Goal: Task Accomplishment & Management: Use online tool/utility

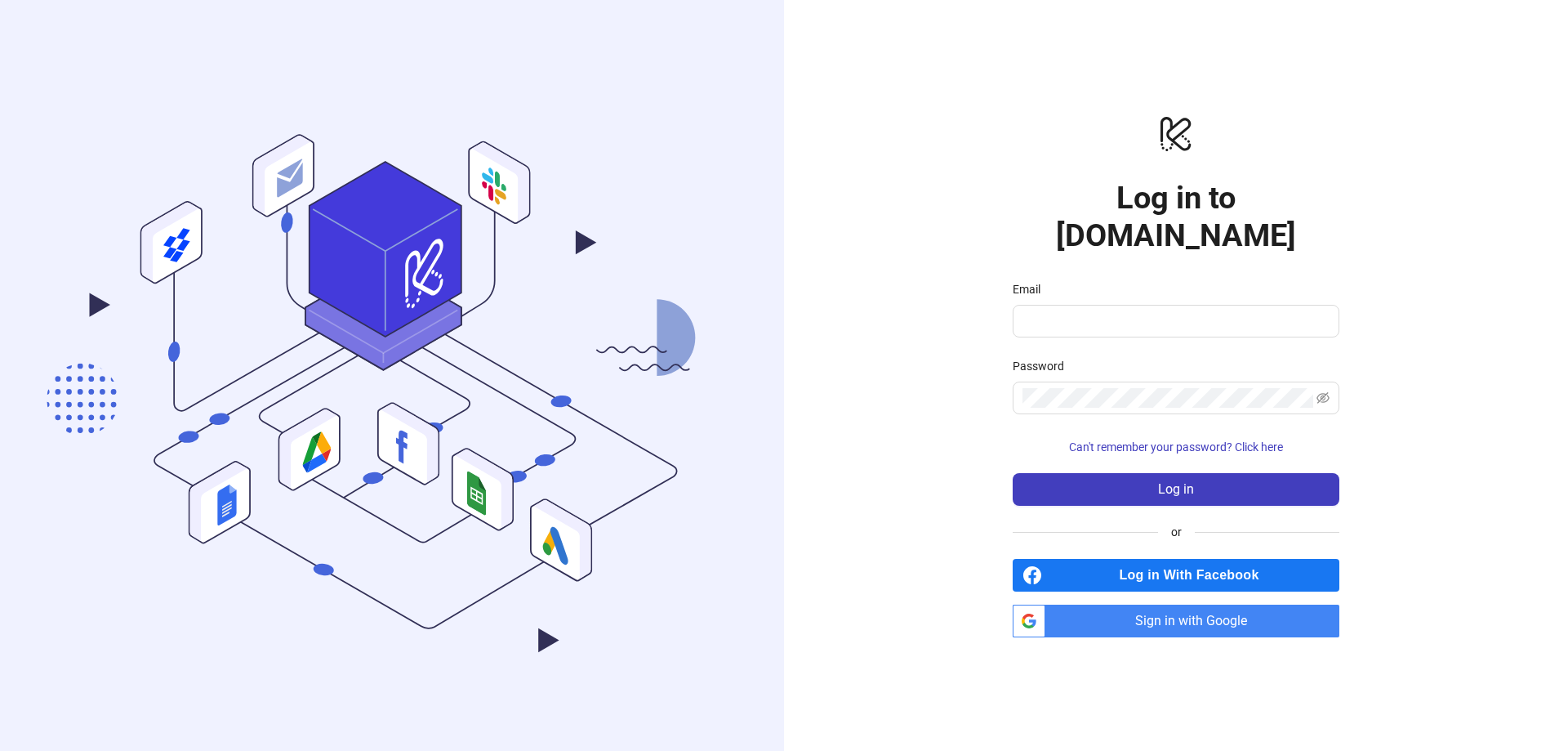
click at [1126, 604] on span "Sign in with Google" at bounding box center [1195, 621] width 288 height 33
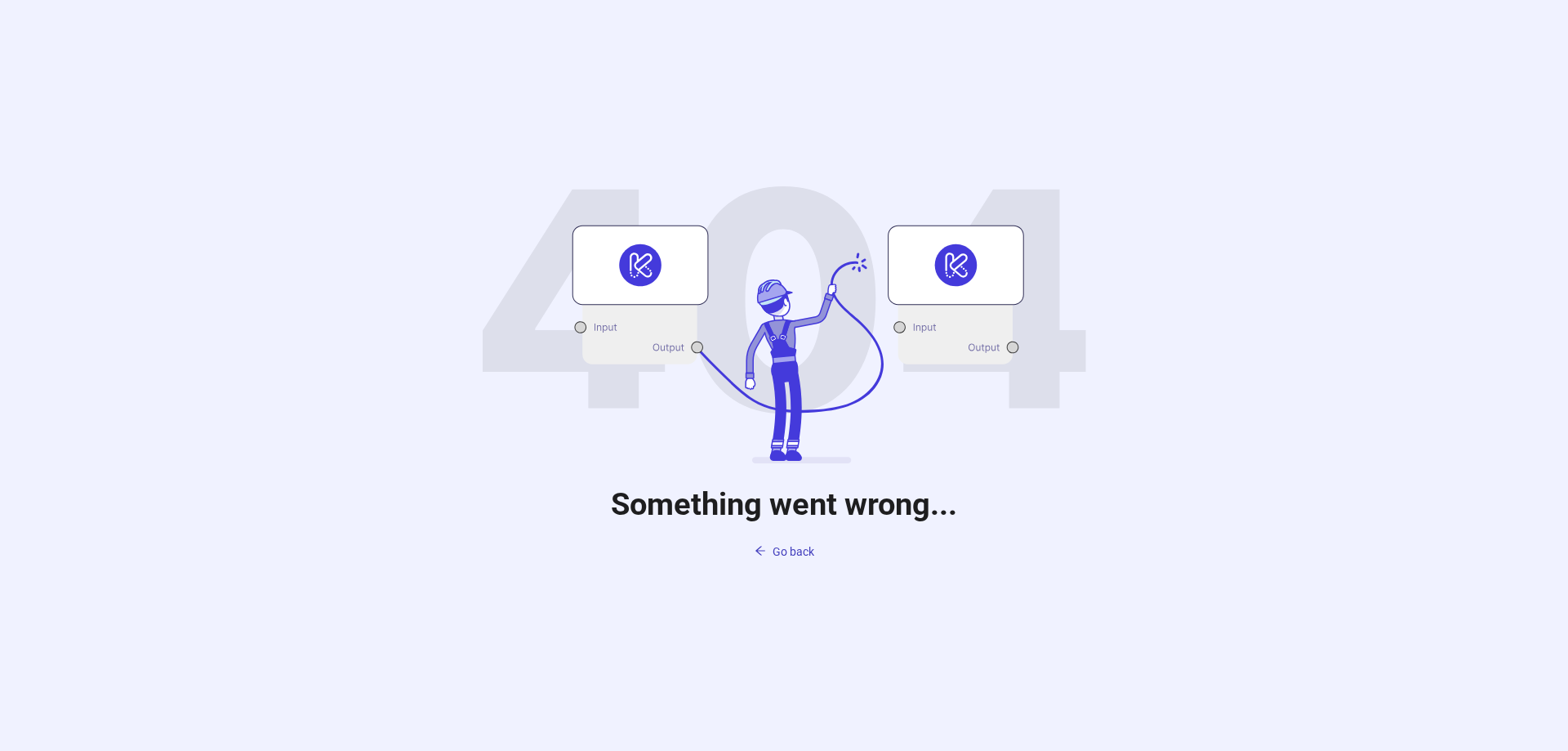
drag, startPoint x: 436, startPoint y: 84, endPoint x: 1112, endPoint y: 462, distance: 774.5
click at [1112, 462] on div "Something went wrong... Go back" at bounding box center [784, 376] width 1568 height 751
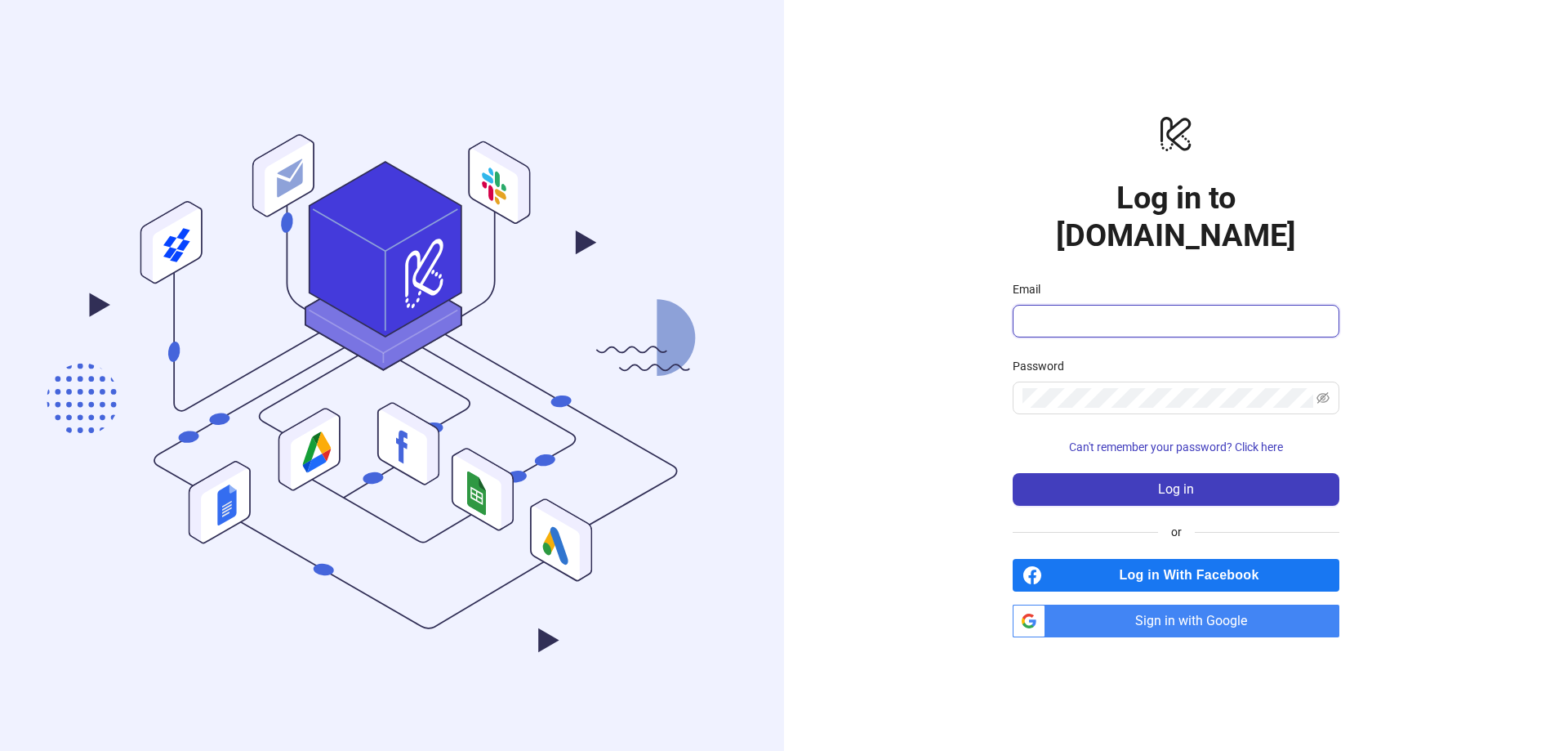
click at [1123, 311] on input "Email" at bounding box center [1174, 321] width 303 height 19
click at [935, 439] on div "logo/logo-mobile Log in to [DOMAIN_NAME] Email Password Can't remember your pas…" at bounding box center [1176, 376] width 784 height 751
click at [1077, 604] on span "Sign in with Google" at bounding box center [1195, 621] width 288 height 33
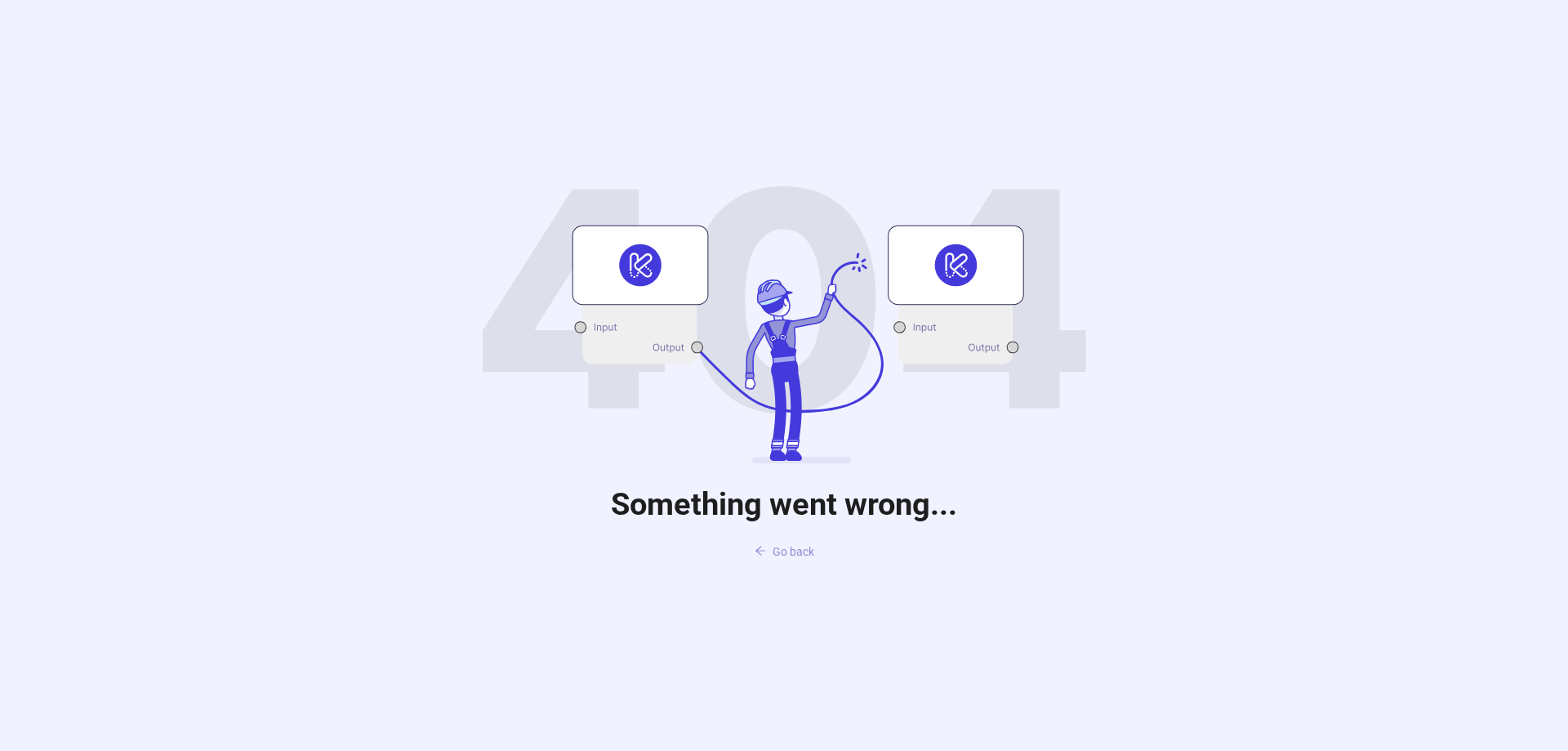
click at [787, 553] on span "Go back" at bounding box center [793, 551] width 42 height 13
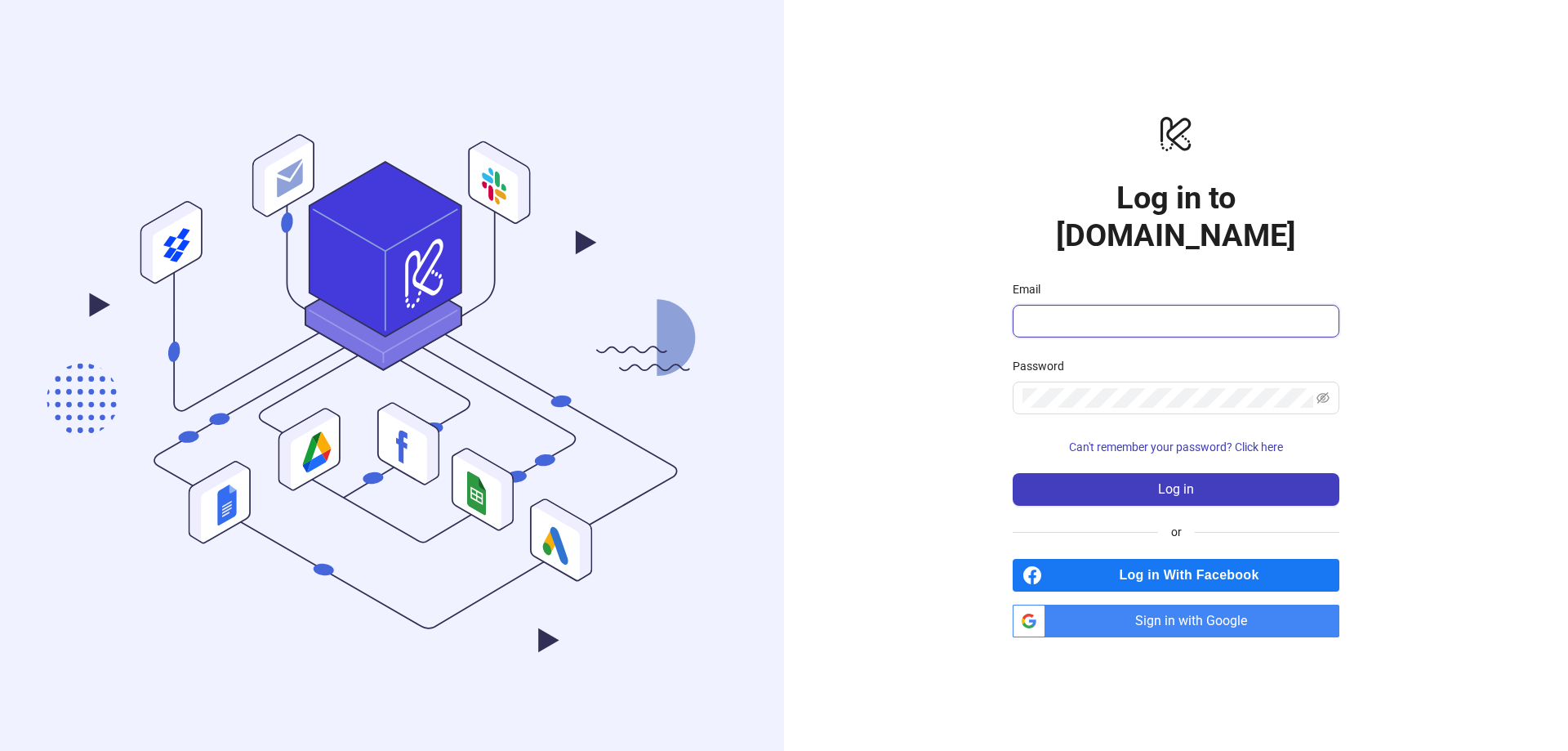
click at [1063, 311] on input "Email" at bounding box center [1174, 321] width 303 height 19
type input "**********"
click at [1013, 473] on button "Log in" at bounding box center [1176, 489] width 327 height 33
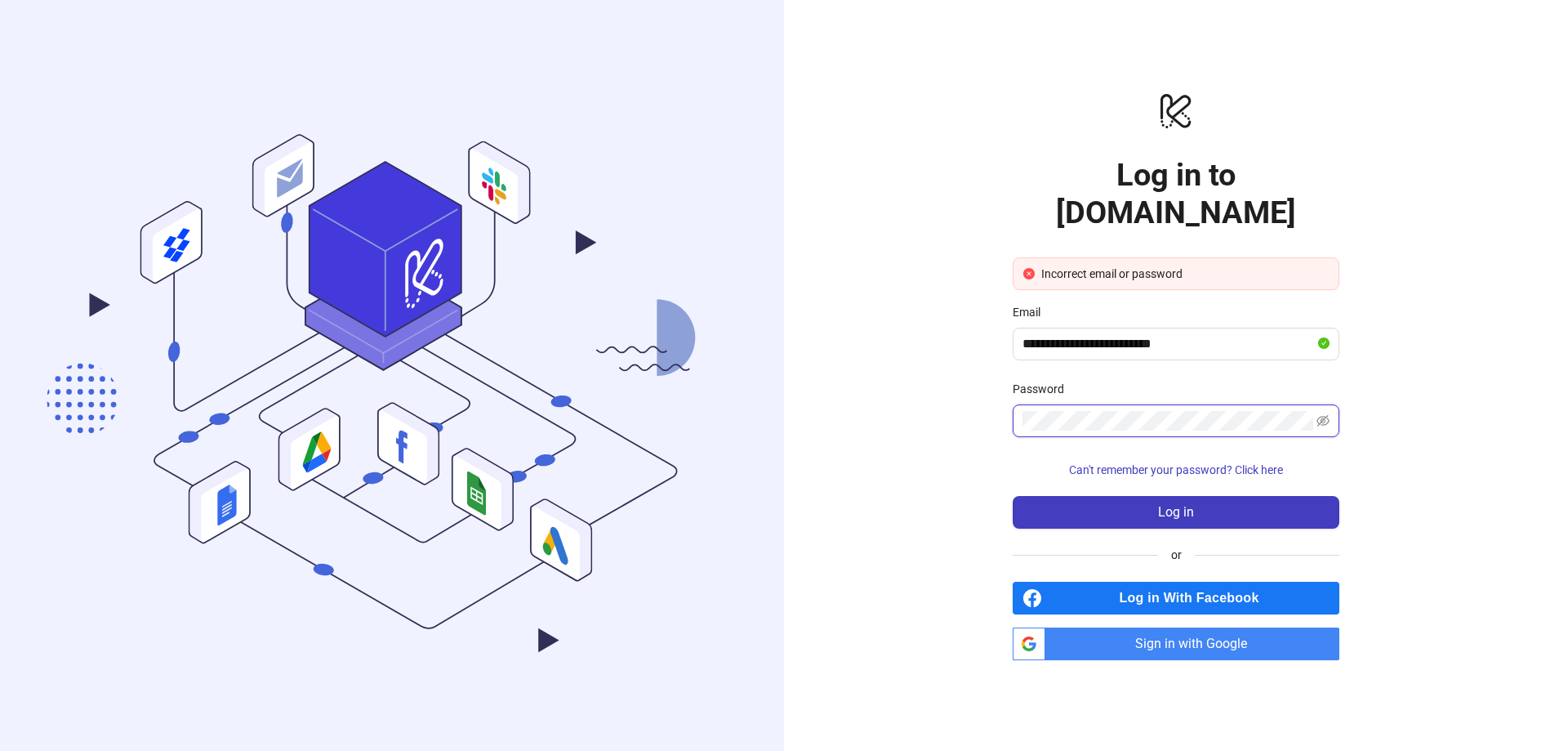
click at [1013, 496] on button "Log in" at bounding box center [1176, 513] width 327 height 33
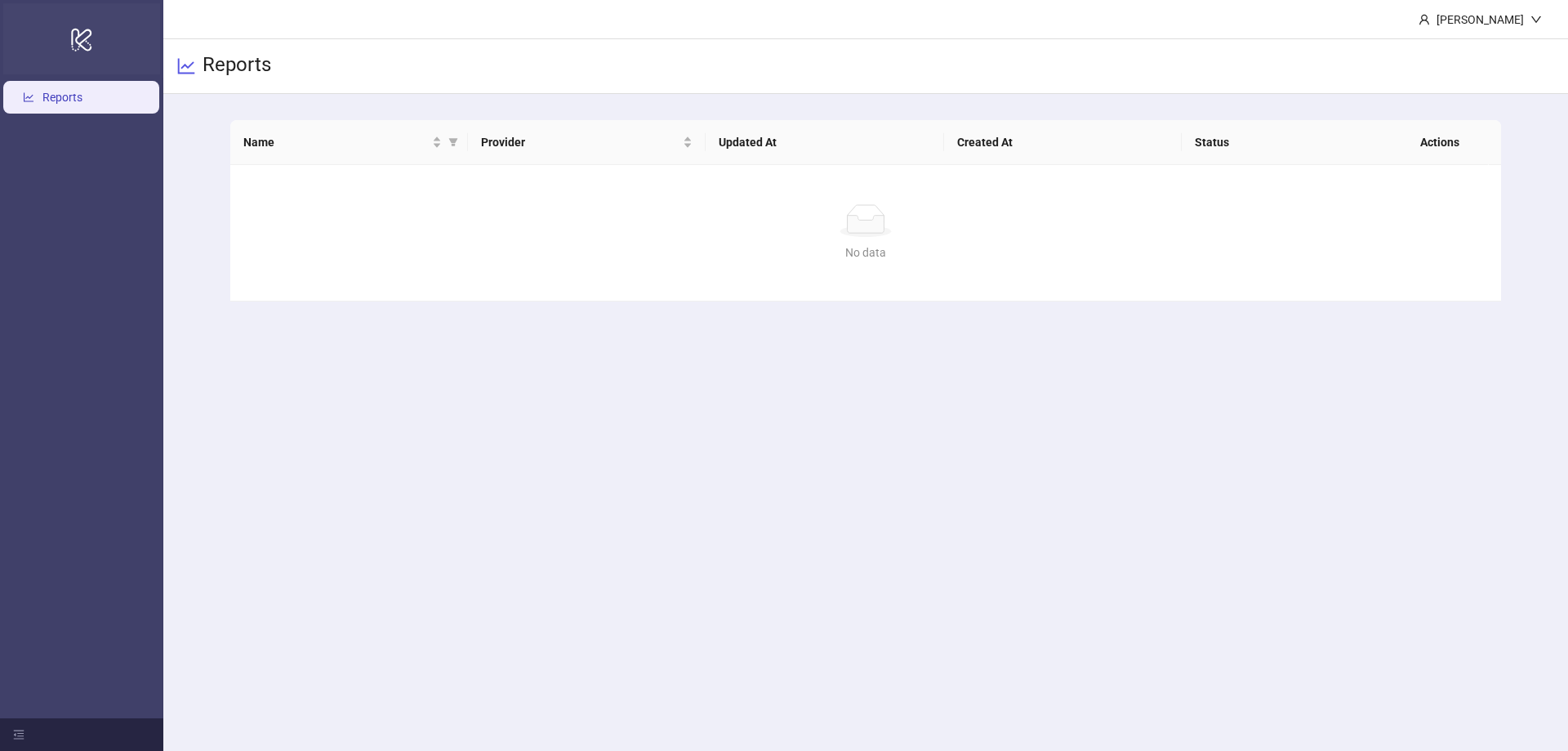
click at [91, 43] on icon "logo/logo-mobile" at bounding box center [82, 39] width 23 height 39
click at [79, 91] on link "Reports" at bounding box center [62, 97] width 40 height 13
click at [207, 69] on h3 "Reports" at bounding box center [236, 66] width 69 height 28
click at [1477, 15] on div "Swen Dreßen" at bounding box center [1479, 19] width 100 height 18
click at [1336, 30] on header "Swen Dreßen" at bounding box center [866, 19] width 1405 height 39
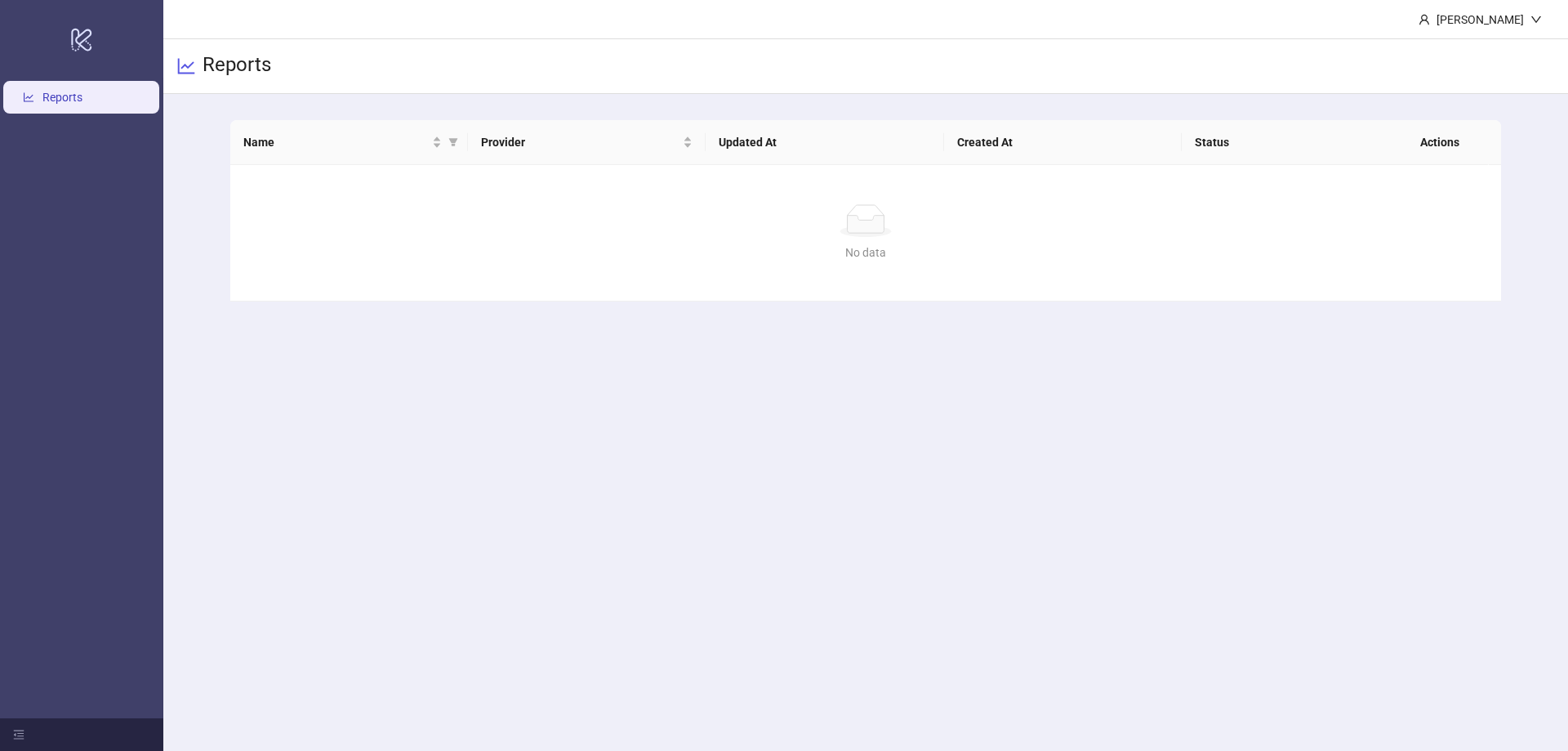
click at [211, 61] on h3 "Reports" at bounding box center [236, 66] width 69 height 28
click at [77, 37] on icon at bounding box center [81, 40] width 20 height 23
click at [572, 262] on td "No data No data" at bounding box center [866, 233] width 1270 height 136
click at [1449, 19] on div "Swen Dreßen" at bounding box center [1479, 19] width 100 height 18
click at [15, 729] on icon "menu-fold" at bounding box center [18, 734] width 12 height 12
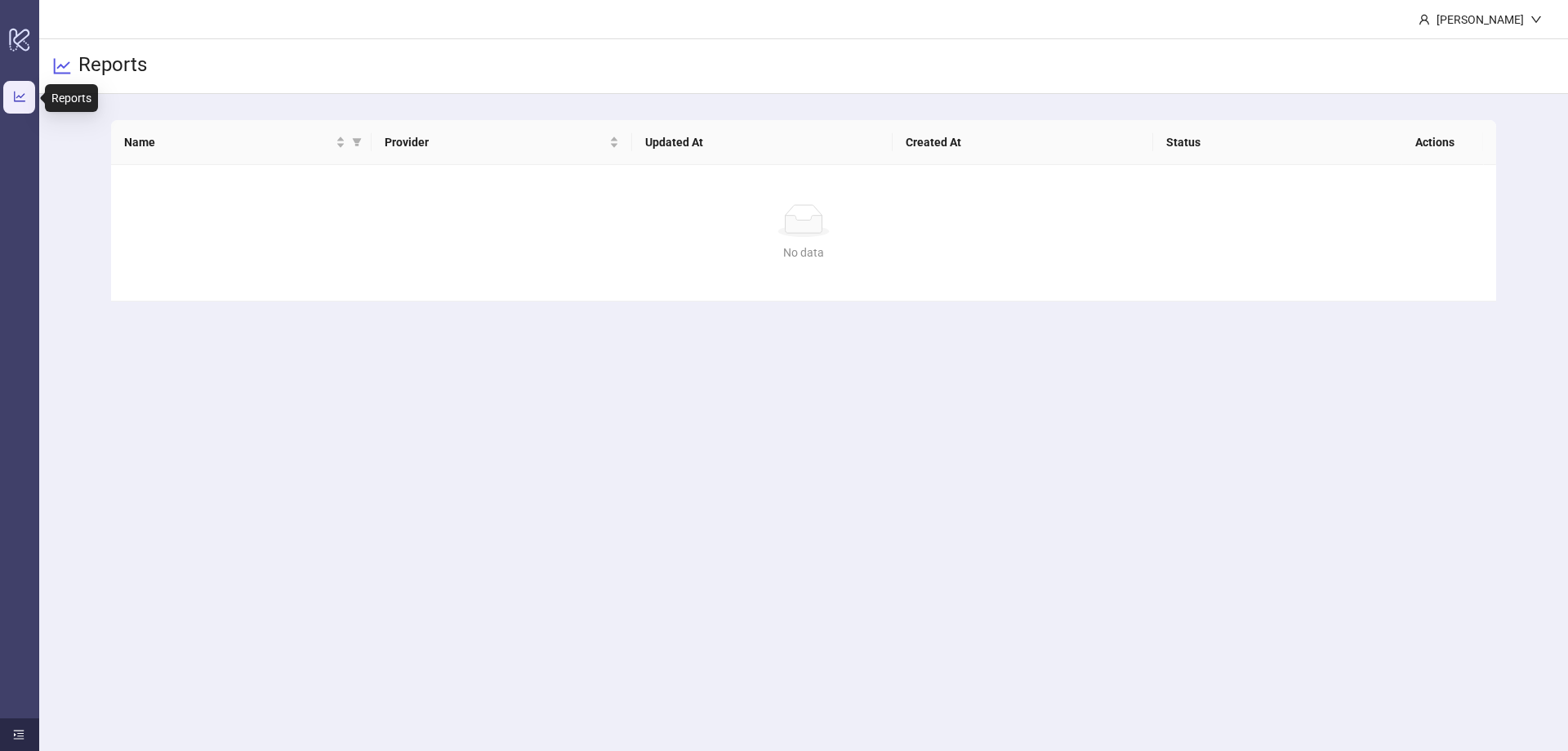
click at [34, 95] on link "Reports" at bounding box center [53, 97] width 40 height 13
click at [10, 731] on div at bounding box center [19, 734] width 39 height 33
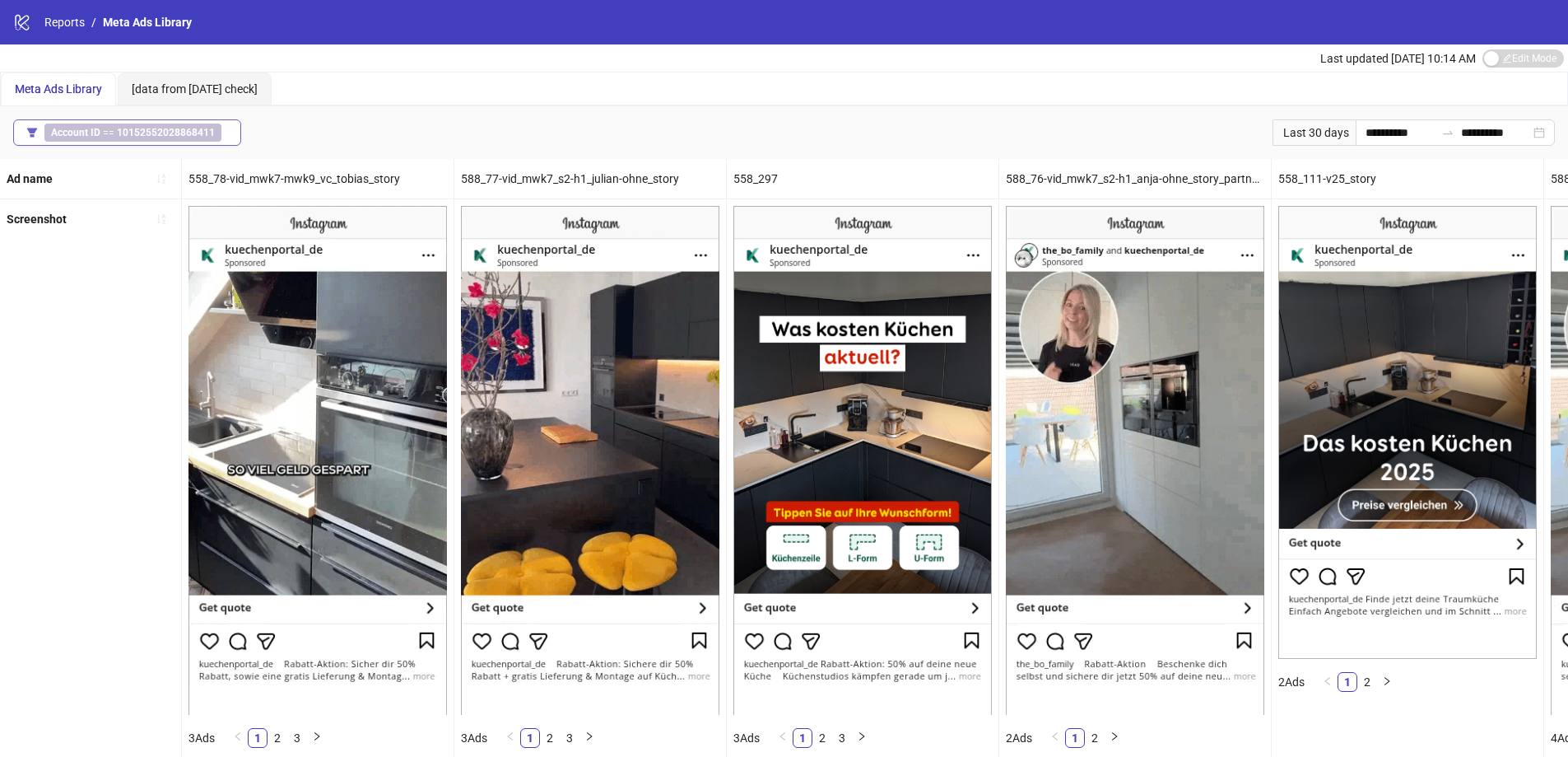
click at [142, 128] on b "10152552028868411" at bounding box center [166, 132] width 98 height 12
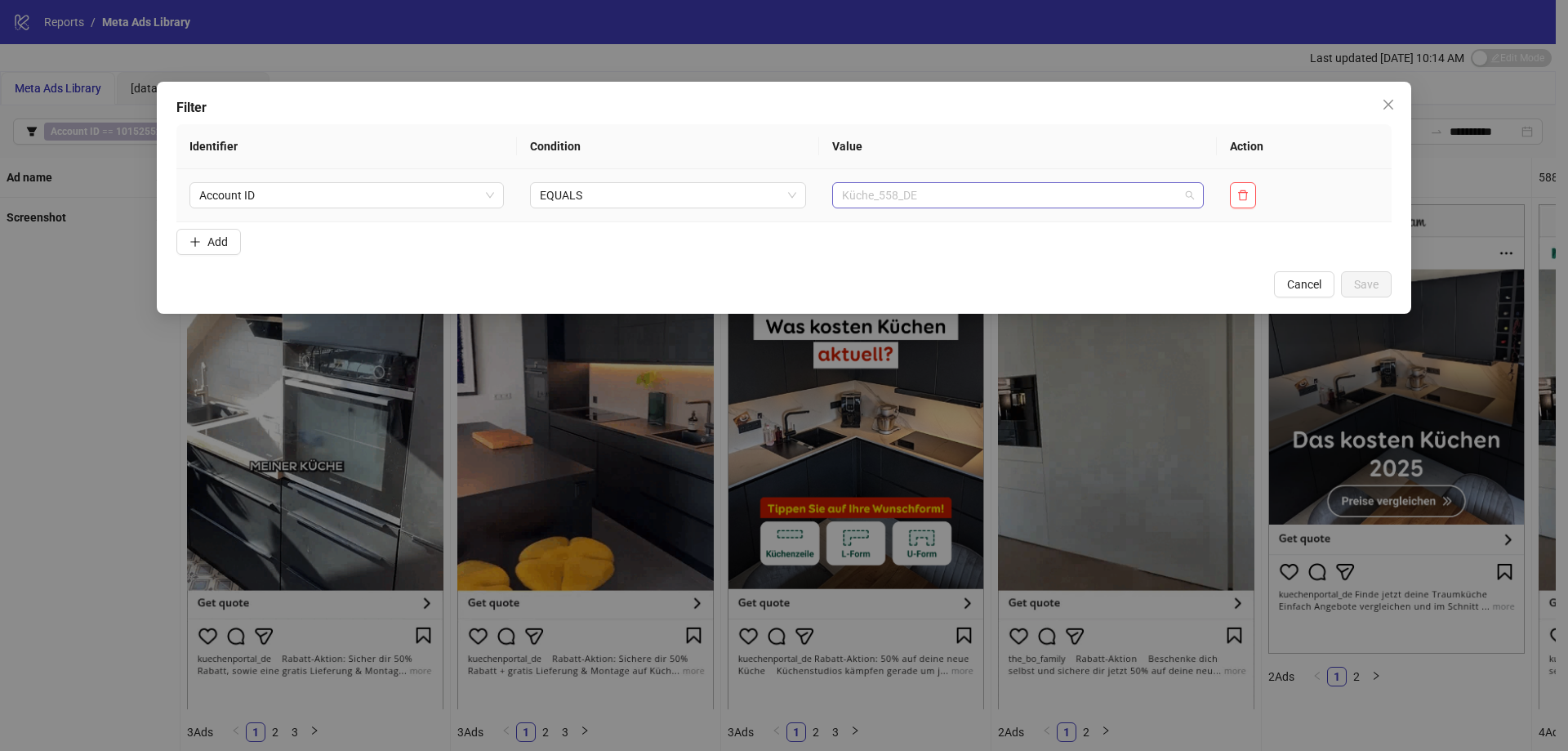
click at [935, 204] on span "Küche_558_DE" at bounding box center [1018, 195] width 352 height 24
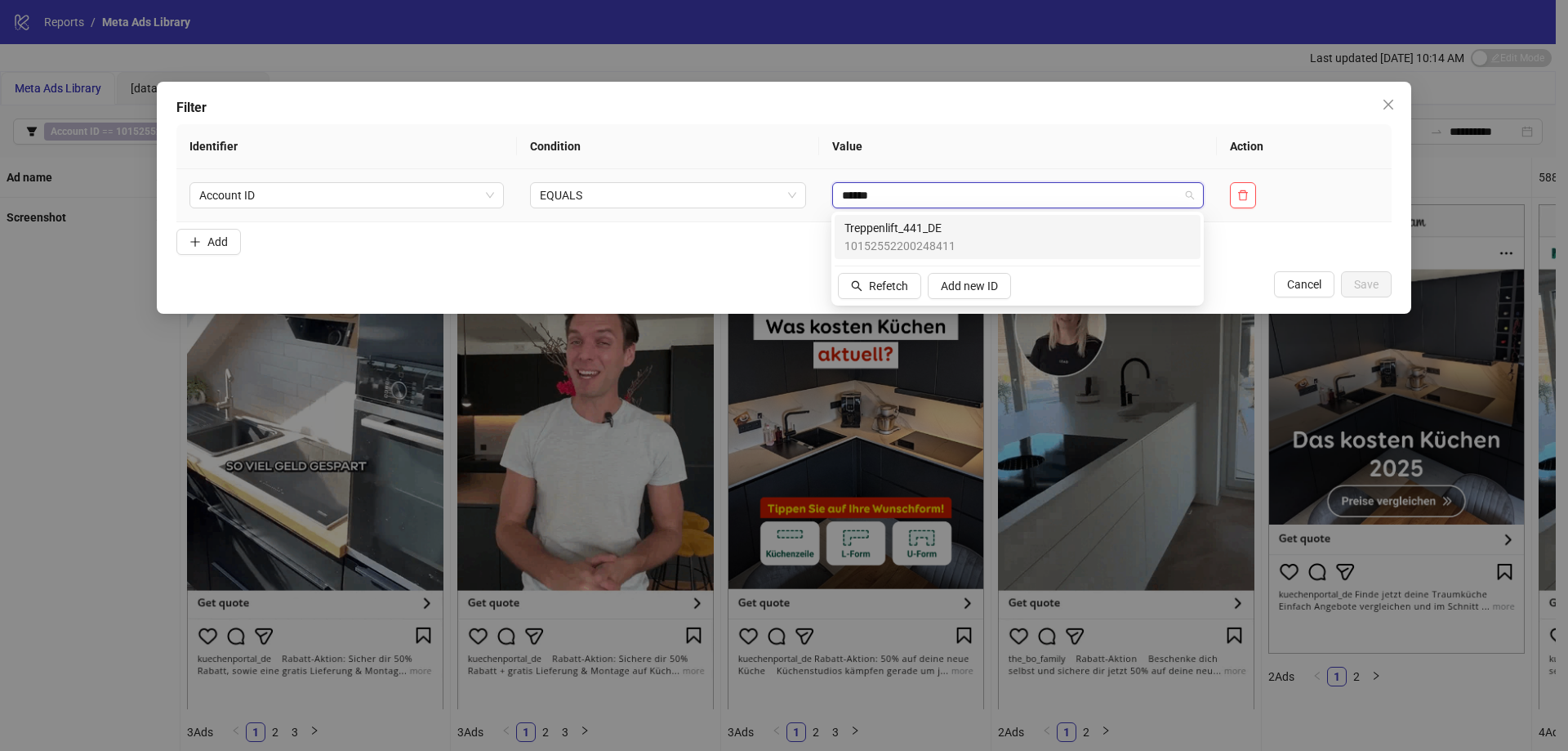
type input "*******"
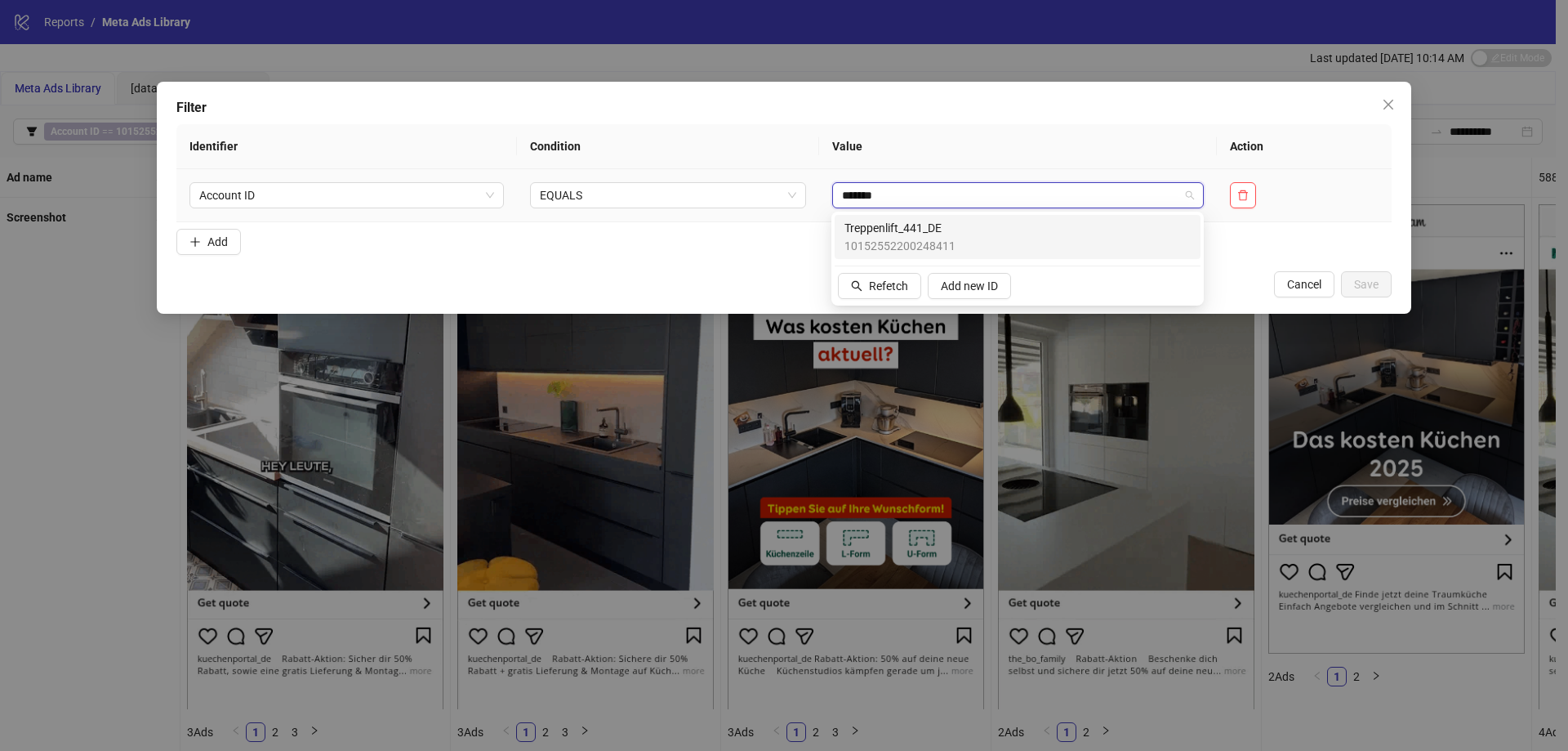
click at [917, 228] on span "Treppenlift_441_DE" at bounding box center [900, 228] width 111 height 18
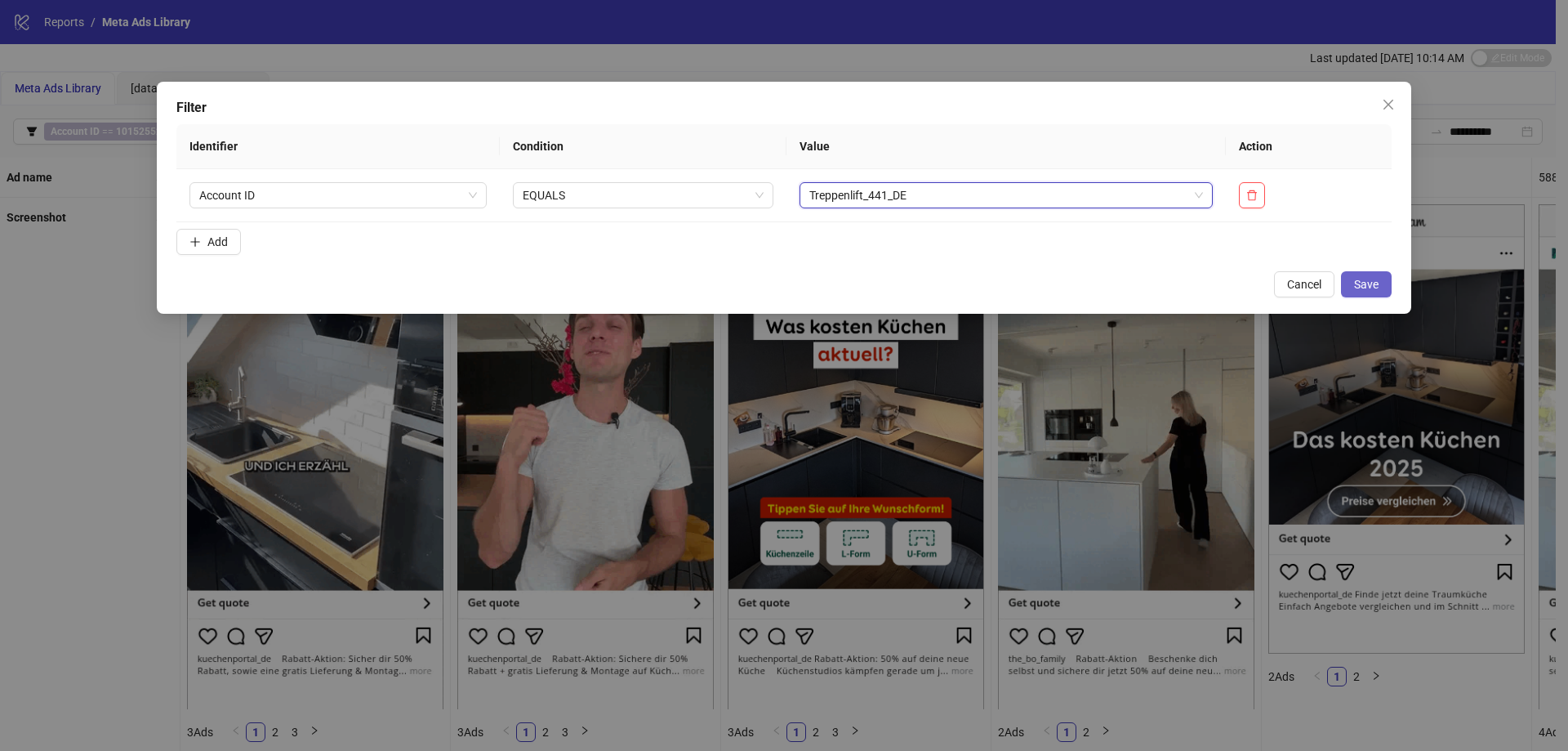
click at [1346, 287] on button "Save" at bounding box center [1367, 284] width 51 height 26
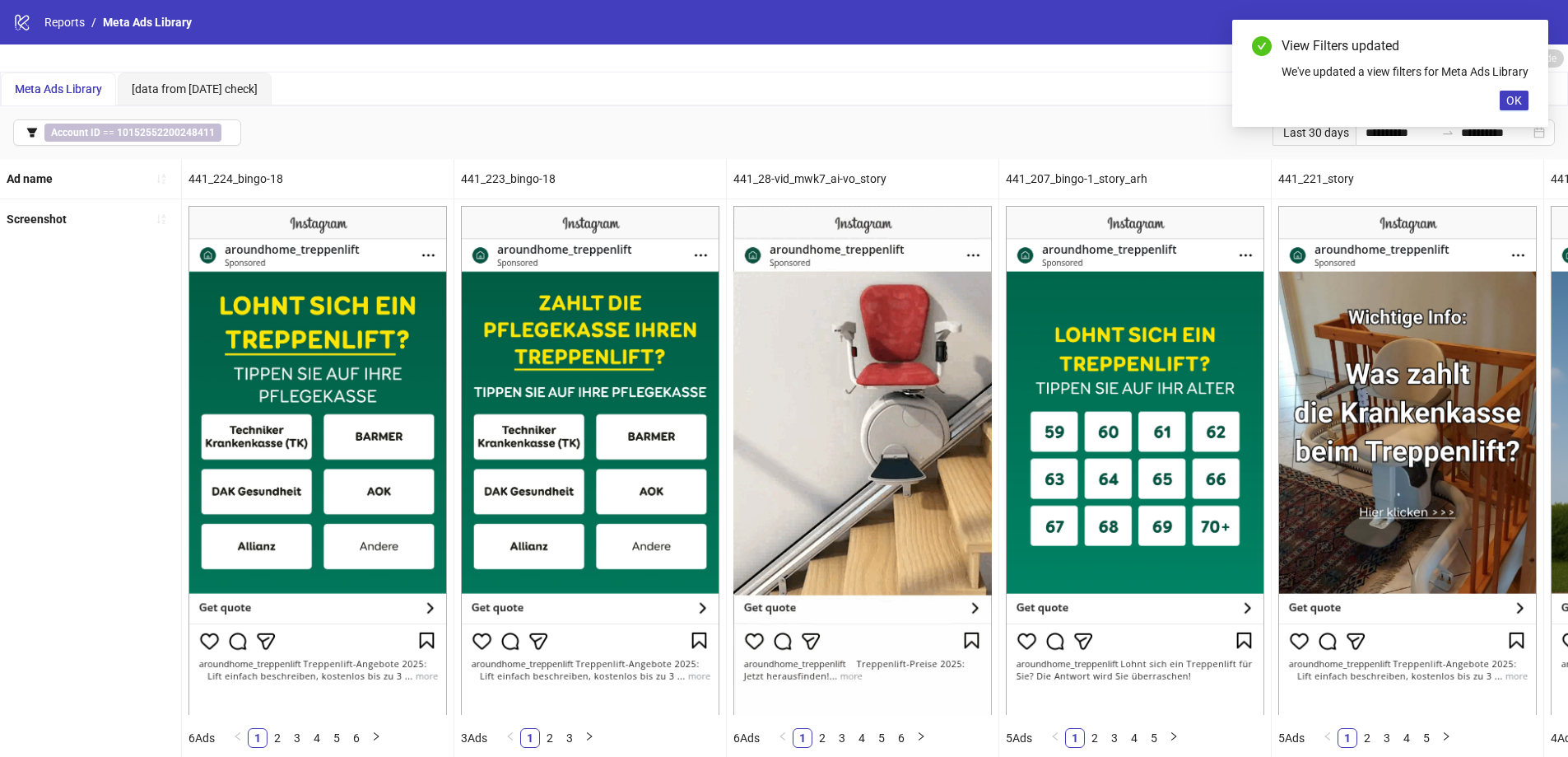
click at [130, 349] on div "Screenshot" at bounding box center [91, 479] width 182 height 561
click at [1521, 107] on span "OK" at bounding box center [1514, 100] width 16 height 13
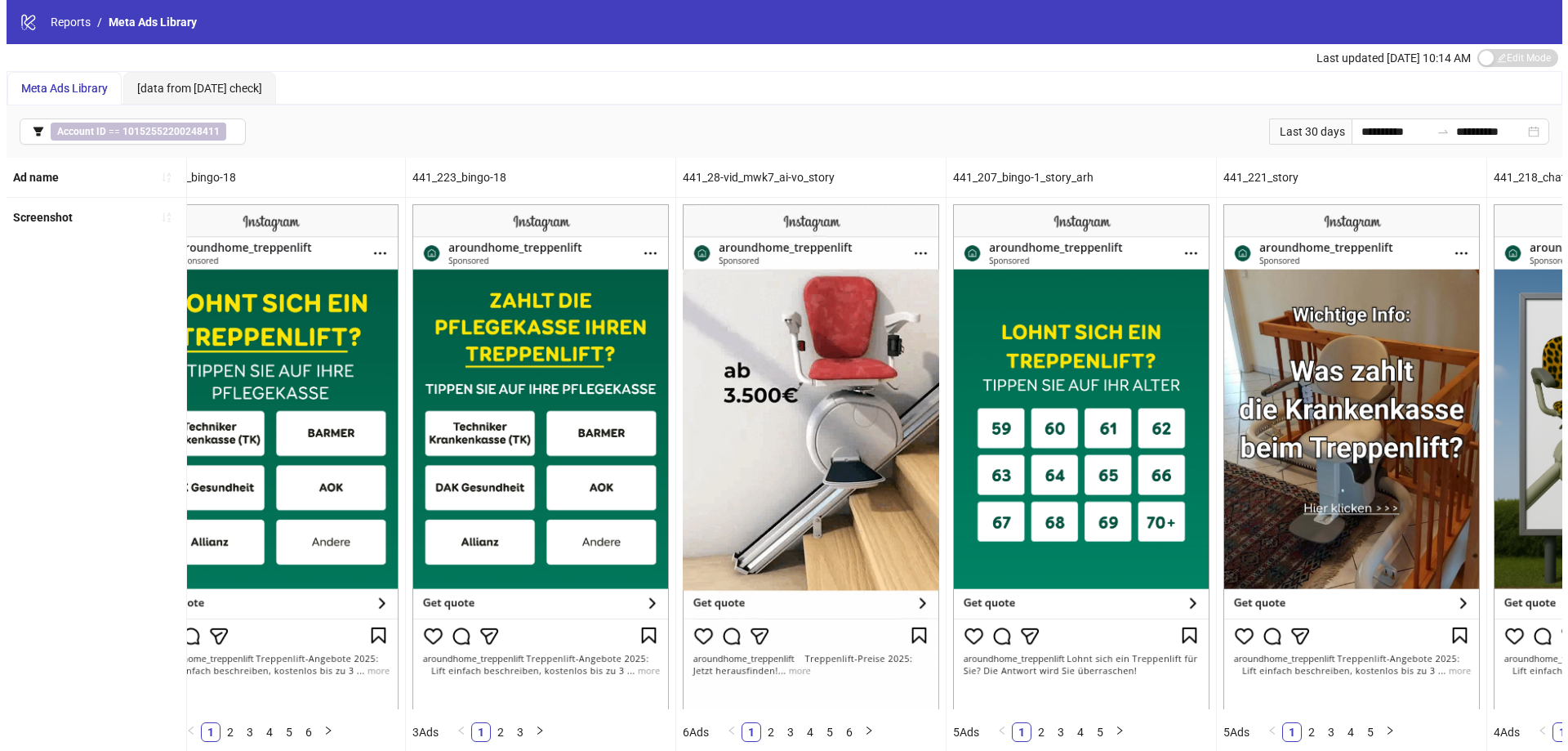
scroll to position [0, 46]
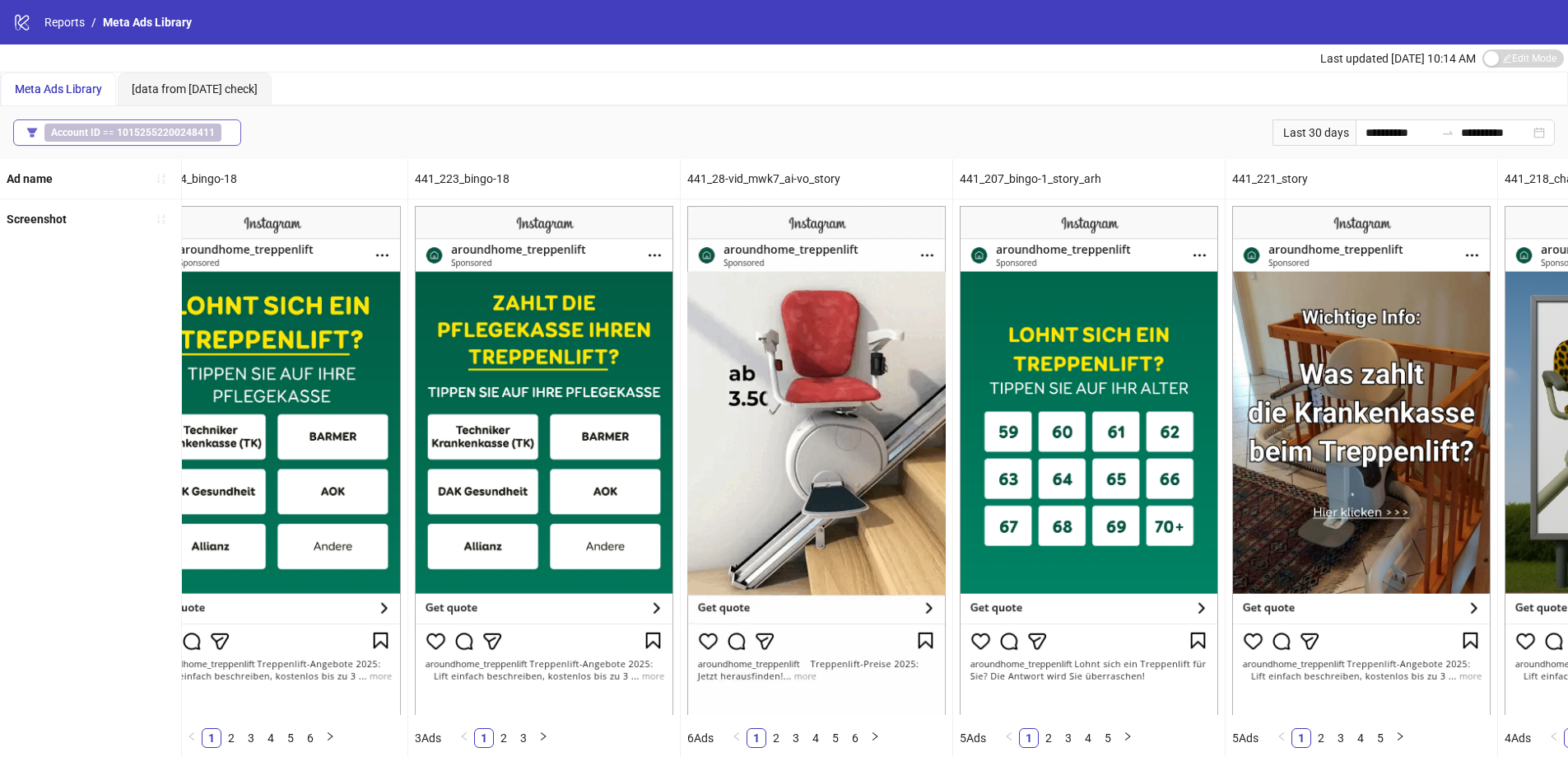
click at [206, 129] on b "10152552200248411" at bounding box center [166, 132] width 98 height 12
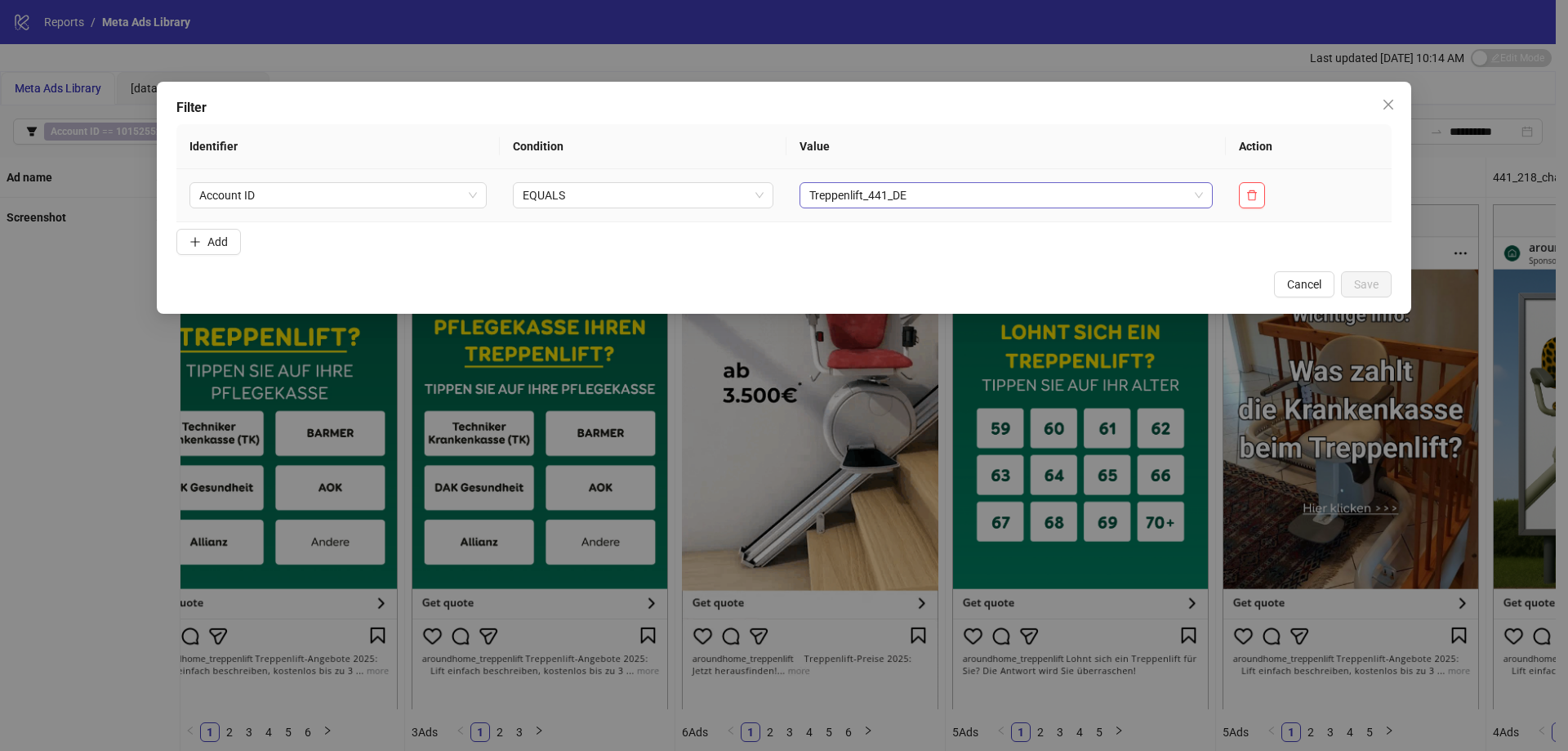
click at [848, 186] on span "Treppenlift_441_DE" at bounding box center [1006, 195] width 394 height 24
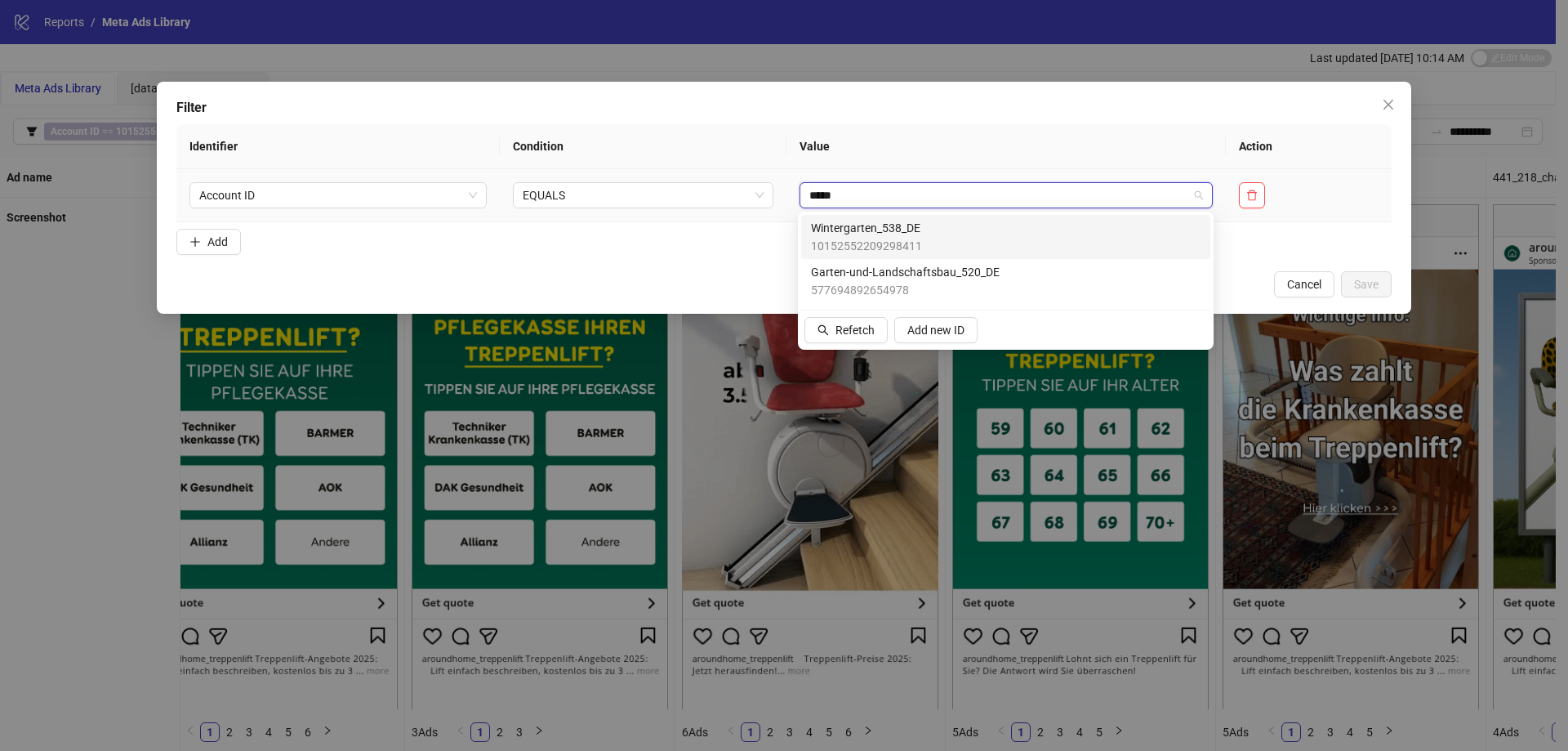
type input "******"
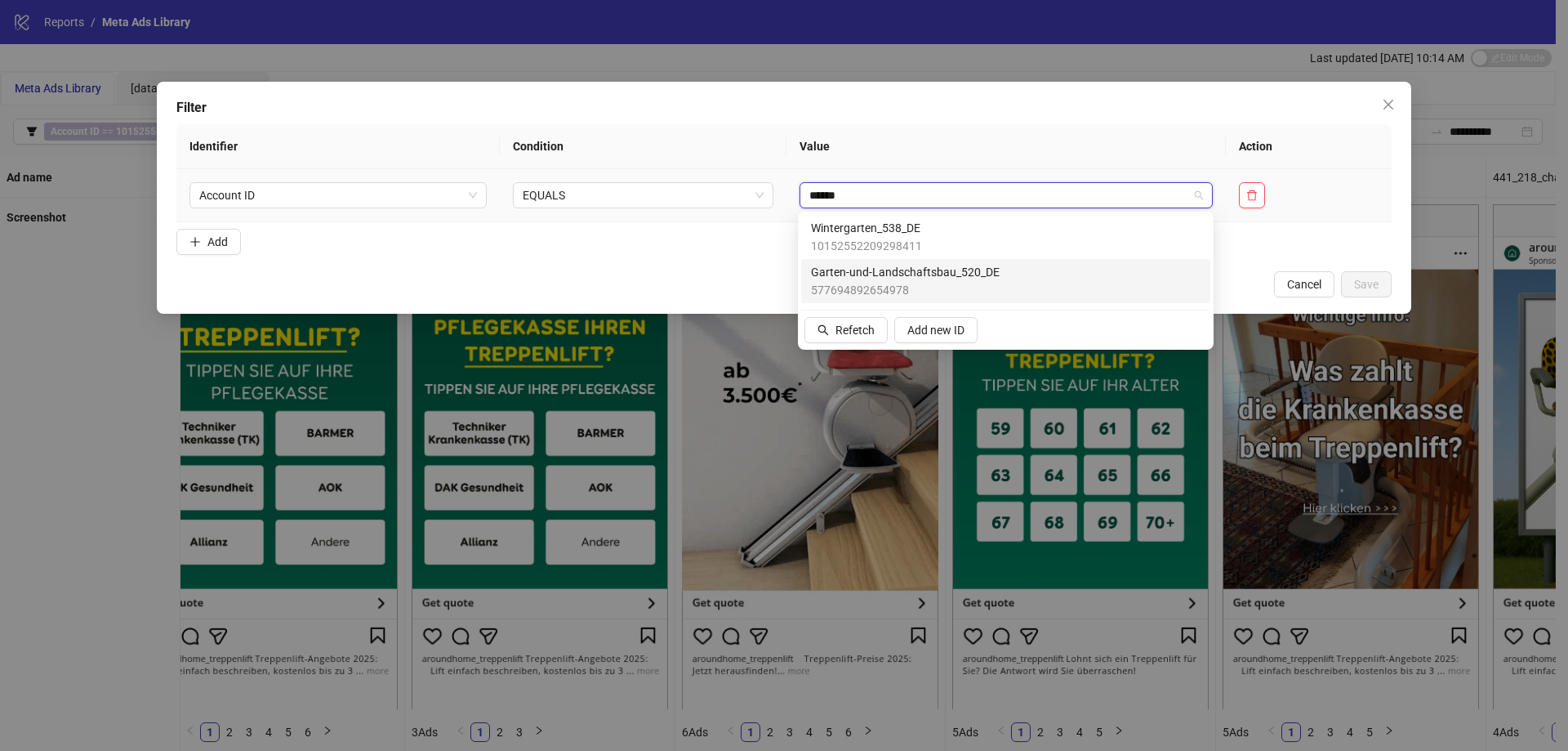
click at [846, 297] on span "577694892654978" at bounding box center [906, 290] width 189 height 18
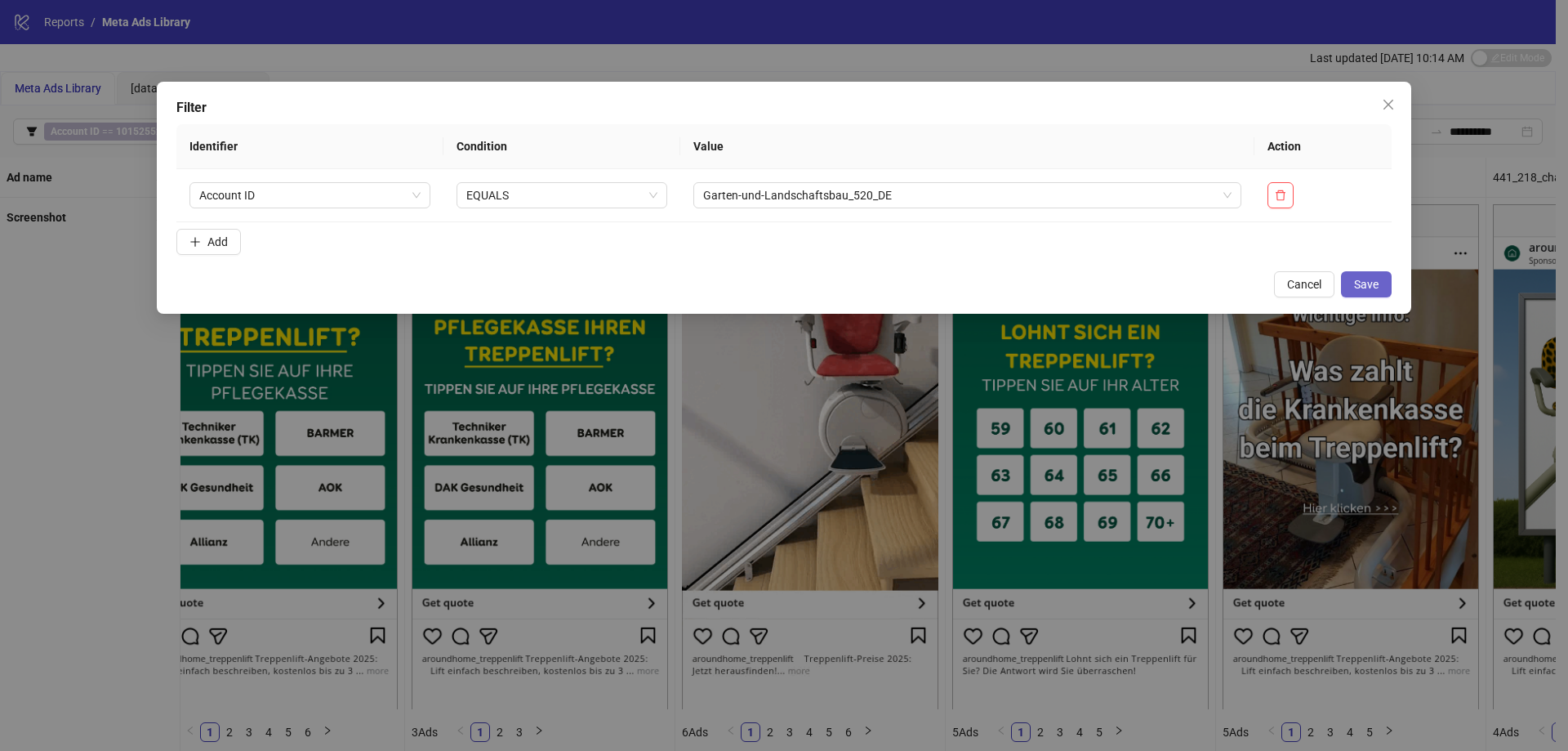
click at [1361, 283] on span "Save" at bounding box center [1366, 283] width 24 height 13
